Goal: Task Accomplishment & Management: Use online tool/utility

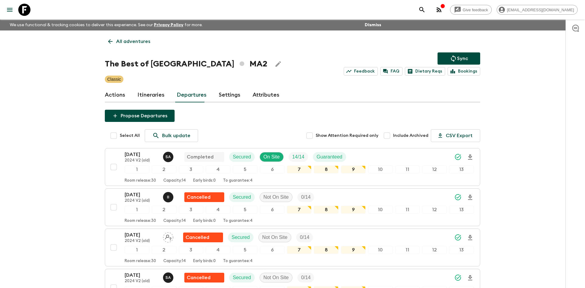
click at [130, 39] on p "All adventures" at bounding box center [133, 41] width 34 height 7
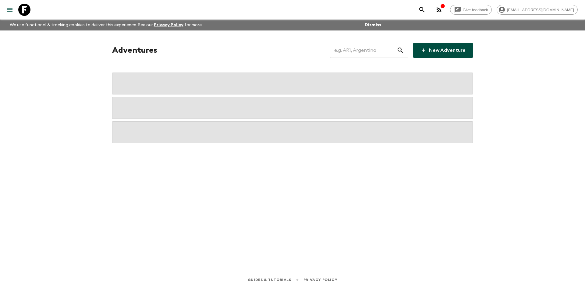
click at [348, 51] on input "text" at bounding box center [363, 50] width 67 height 17
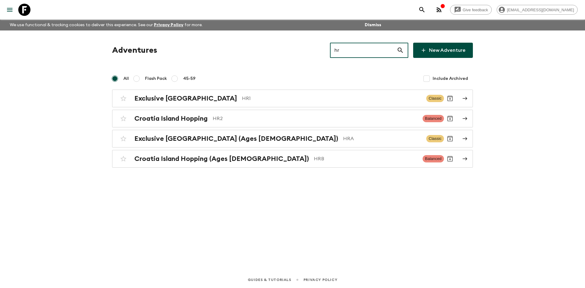
type input "hr1"
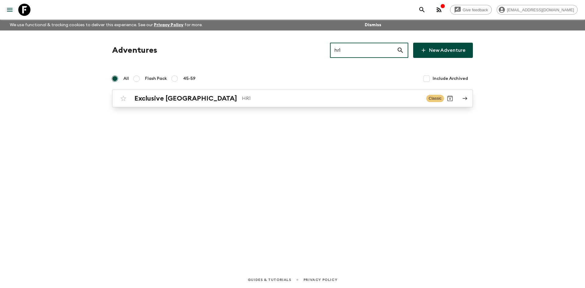
click at [214, 102] on div "Exclusive Croatia HR1" at bounding box center [277, 98] width 287 height 8
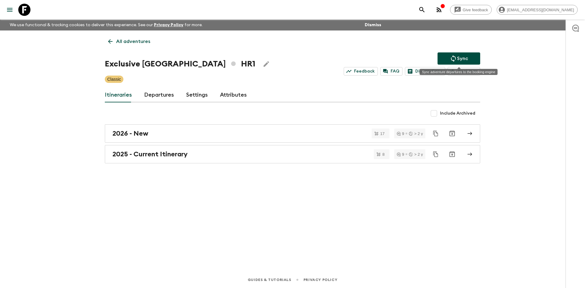
click at [445, 59] on button "Sync" at bounding box center [459, 58] width 43 height 12
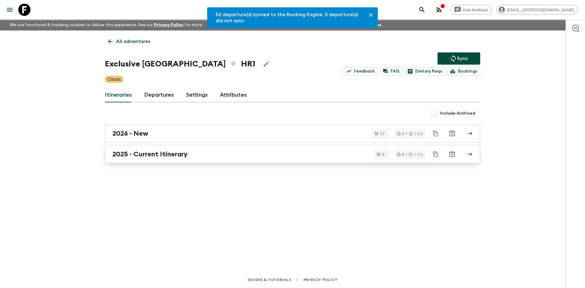
click at [167, 154] on h2 "2025 - Current Itinerary" at bounding box center [149, 154] width 75 height 8
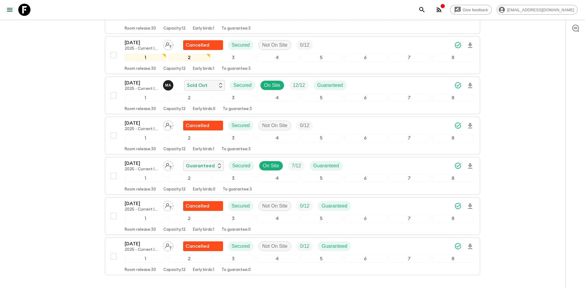
scroll to position [187, 0]
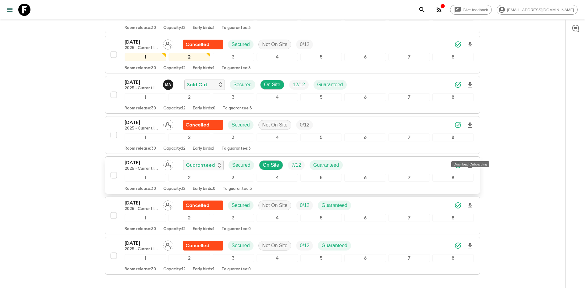
click at [472, 162] on icon "Download Onboarding" at bounding box center [469, 165] width 7 height 7
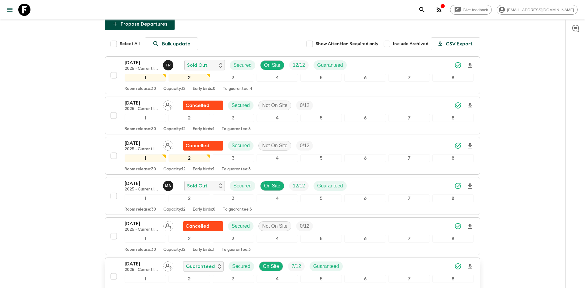
scroll to position [0, 0]
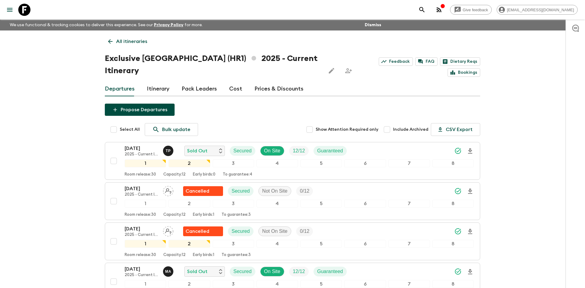
click at [133, 42] on p "All itineraries" at bounding box center [131, 41] width 31 height 7
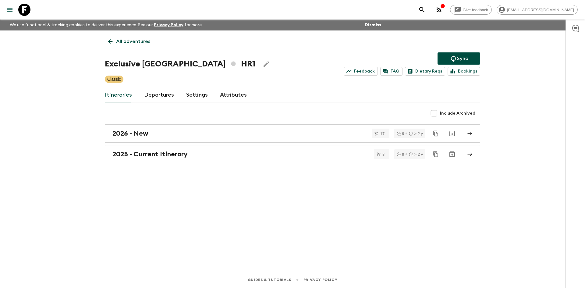
click at [133, 42] on p "All adventures" at bounding box center [133, 41] width 34 height 7
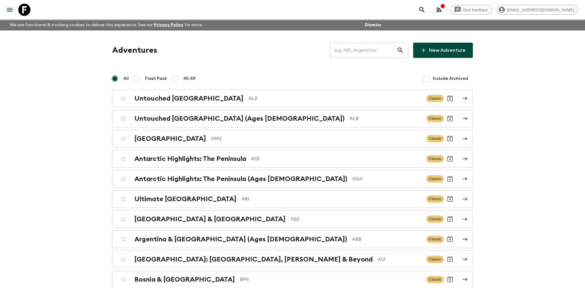
click at [353, 48] on input "text" at bounding box center [363, 50] width 67 height 17
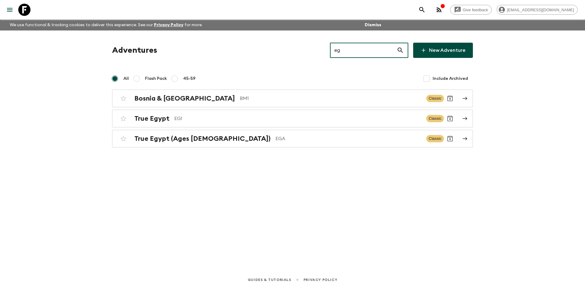
type input "eg1"
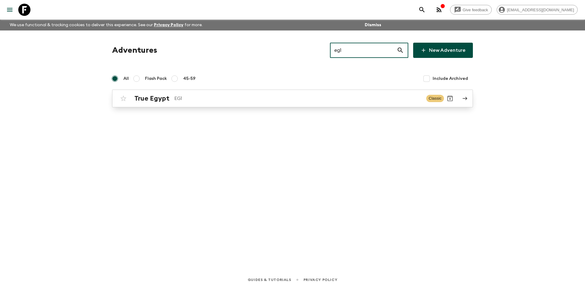
click at [256, 99] on p "EG1" at bounding box center [297, 98] width 247 height 7
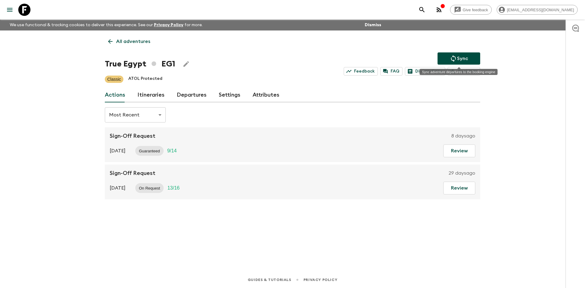
click at [450, 59] on icon "Sync adventure departures to the booking engine" at bounding box center [453, 58] width 7 height 7
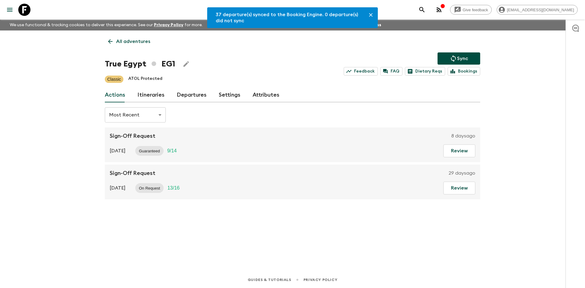
click at [194, 101] on link "Departures" at bounding box center [192, 95] width 30 height 15
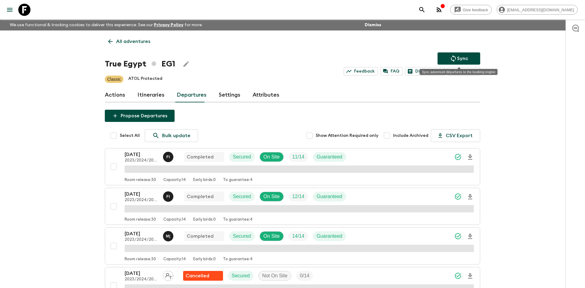
click at [445, 56] on button "Sync" at bounding box center [459, 58] width 43 height 12
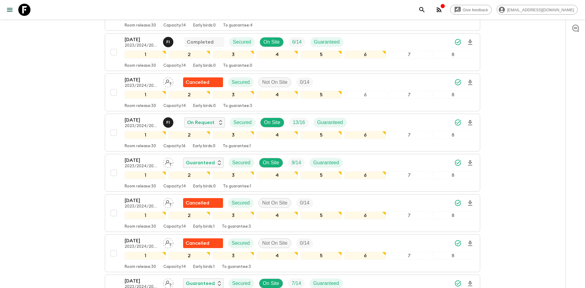
scroll to position [357, 0]
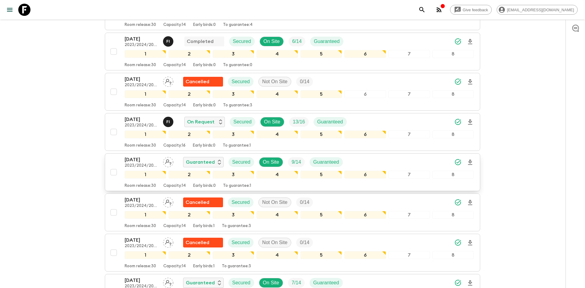
click at [470, 161] on icon "Download Onboarding" at bounding box center [469, 162] width 7 height 7
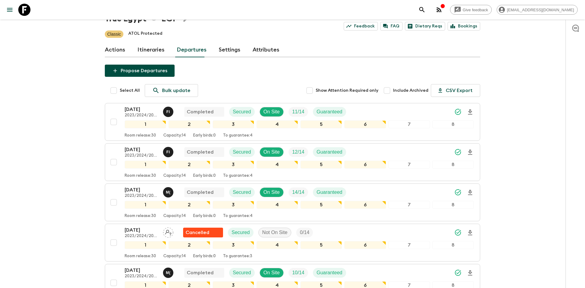
scroll to position [0, 0]
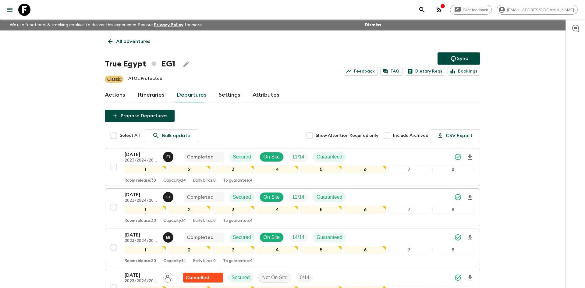
click at [123, 41] on p "All adventures" at bounding box center [133, 41] width 34 height 7
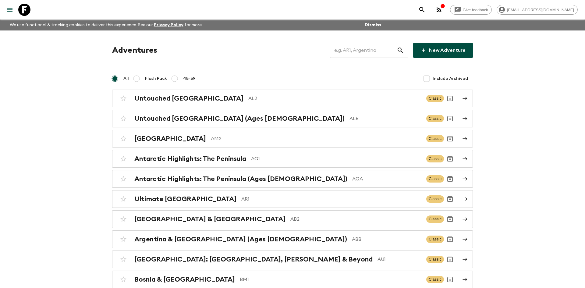
click at [346, 49] on input "text" at bounding box center [363, 50] width 67 height 17
type input "tz1"
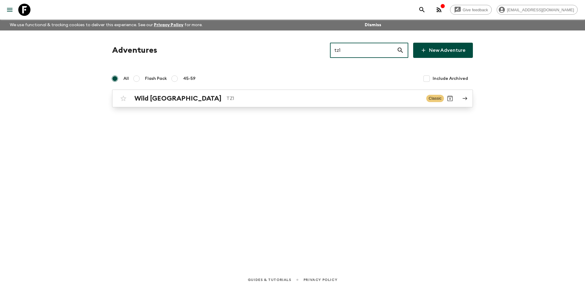
click at [139, 99] on h2 "Wild [GEOGRAPHIC_DATA]" at bounding box center [177, 98] width 87 height 8
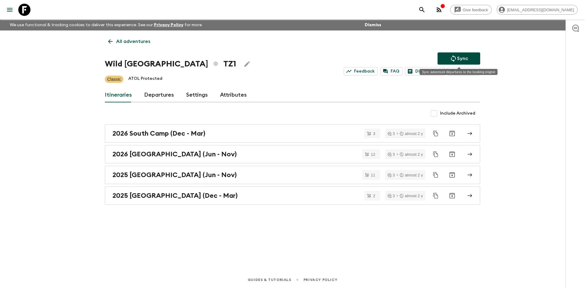
click at [446, 57] on button "Sync" at bounding box center [459, 58] width 43 height 12
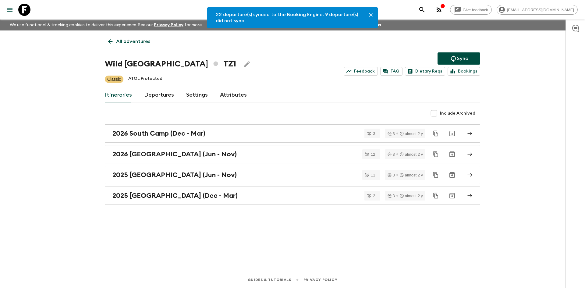
click at [156, 97] on link "Departures" at bounding box center [159, 95] width 30 height 15
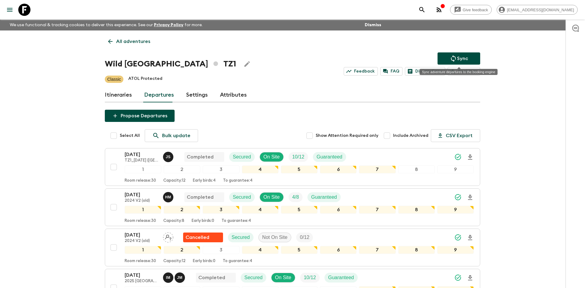
click at [452, 60] on icon "Sync adventure departures to the booking engine" at bounding box center [453, 58] width 7 height 7
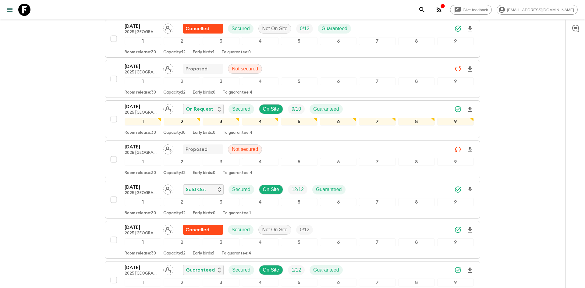
scroll to position [501, 0]
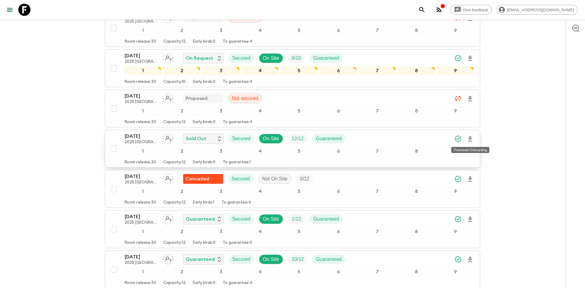
click at [469, 138] on icon "Download Onboarding" at bounding box center [470, 138] width 4 height 5
